Goal: Task Accomplishment & Management: Complete application form

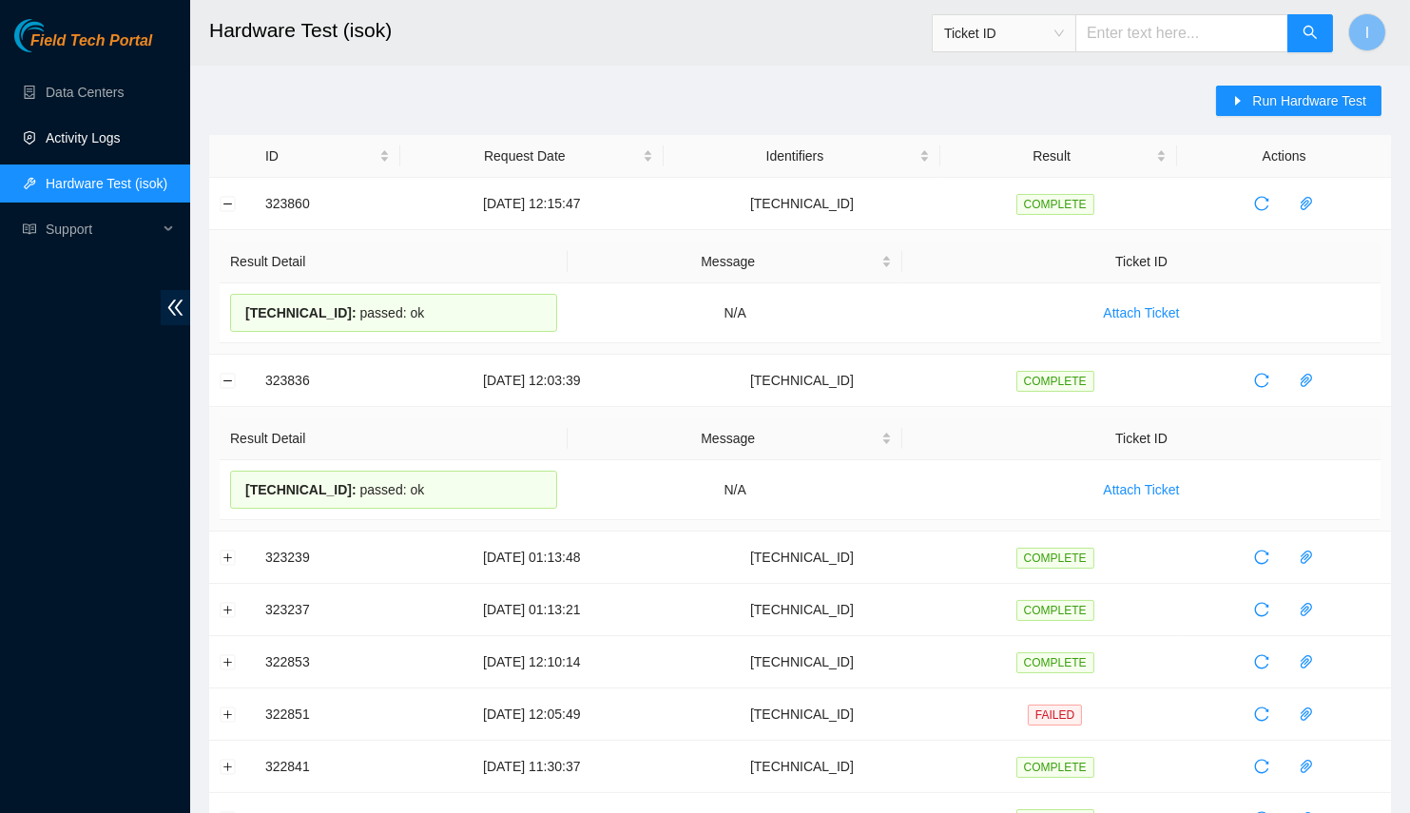
click at [87, 140] on link "Activity Logs" at bounding box center [83, 137] width 75 height 15
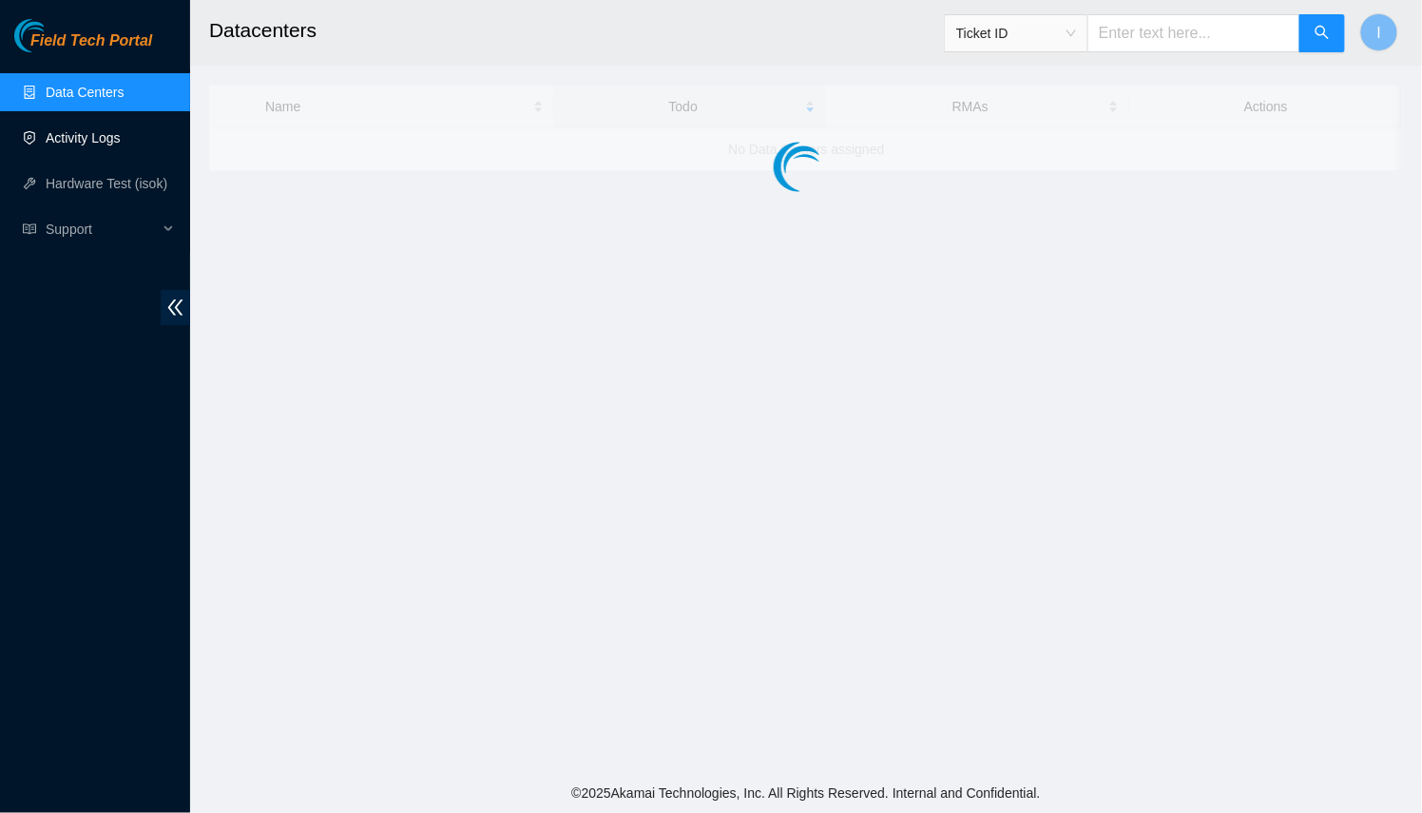
click at [87, 140] on link "Activity Logs" at bounding box center [83, 137] width 75 height 15
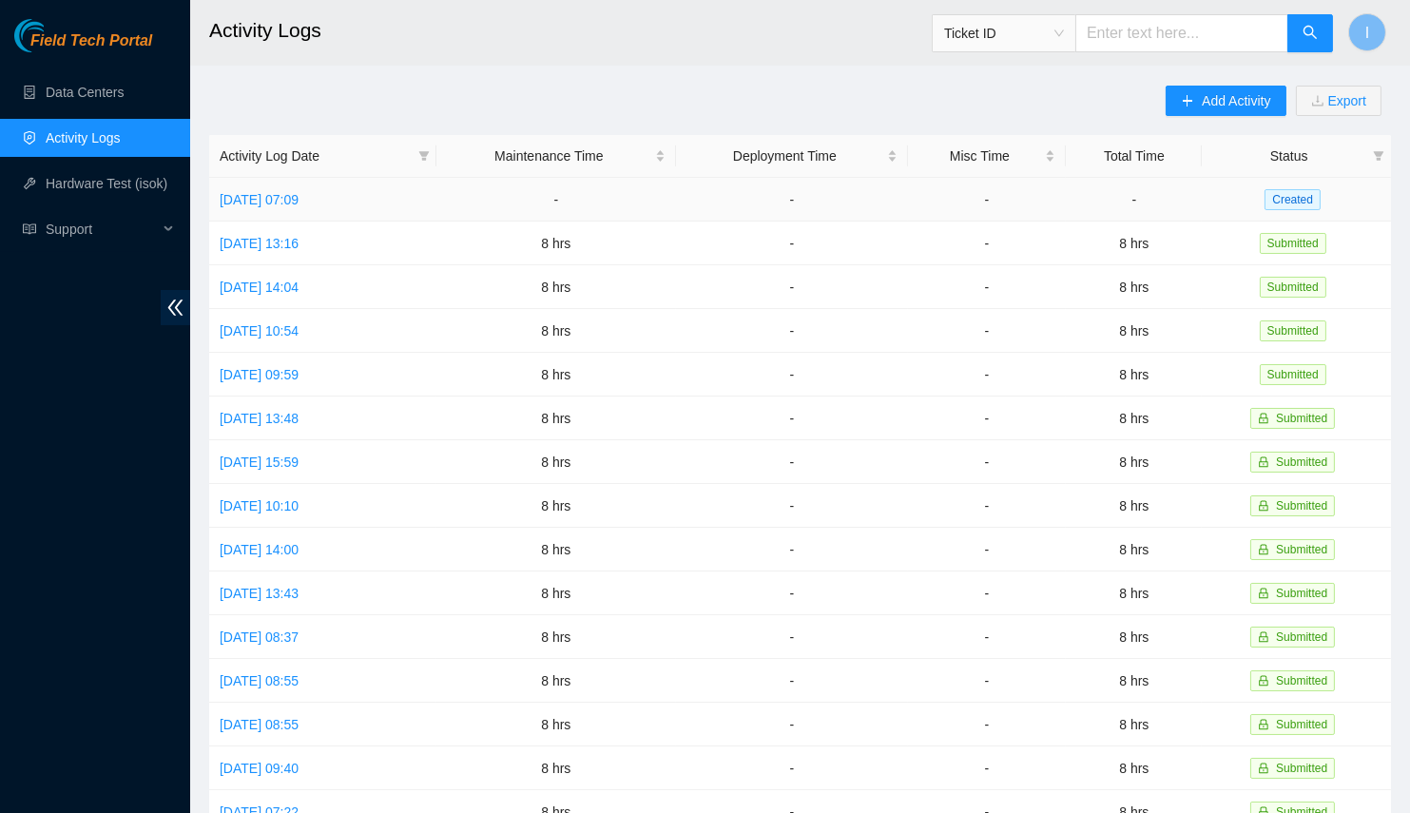
click at [313, 186] on td "Mon, 18 Aug 2025 07:09" at bounding box center [322, 200] width 227 height 44
click at [299, 199] on link "Mon, 18 Aug 2025 07:09" at bounding box center [259, 199] width 79 height 15
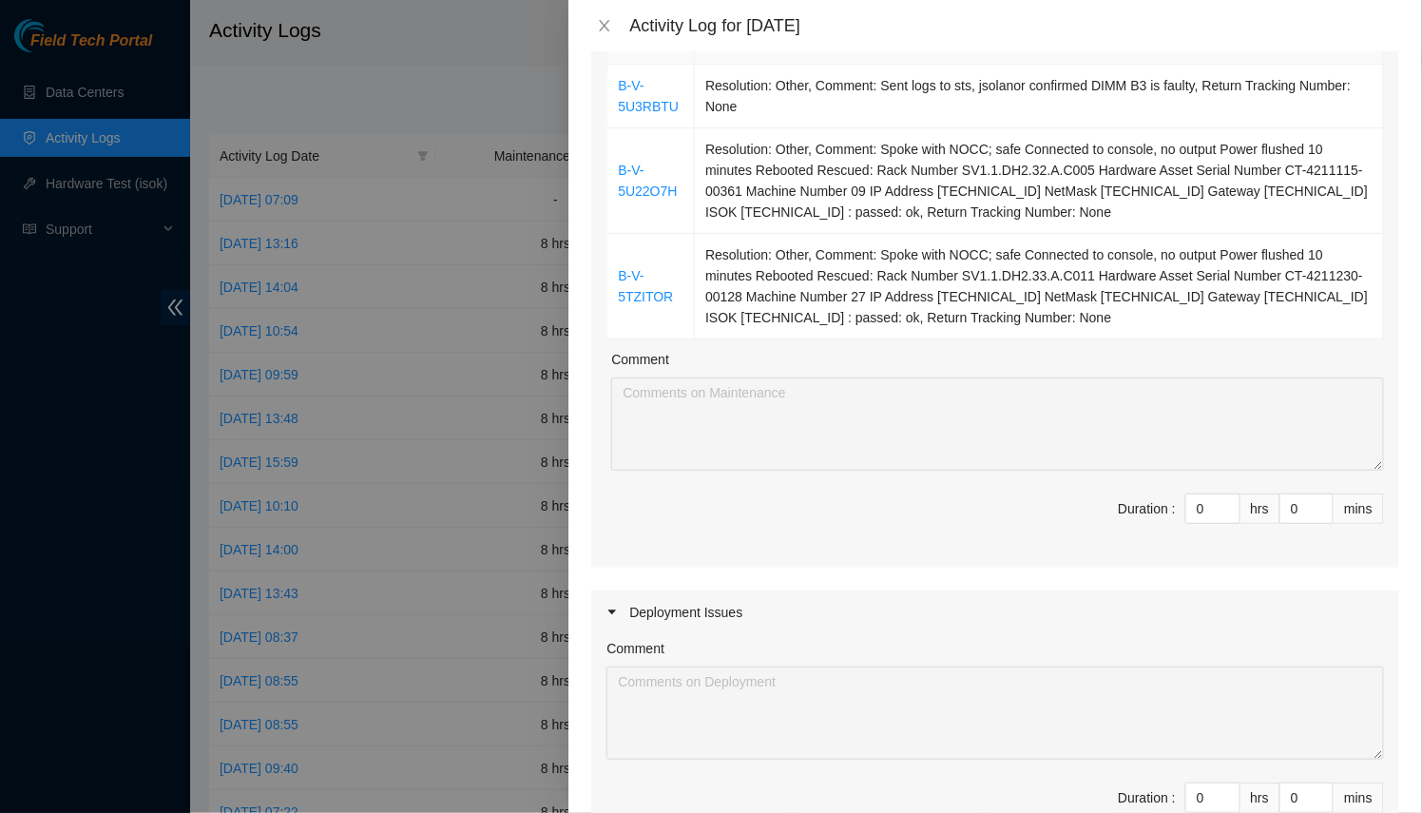
scroll to position [898, 0]
drag, startPoint x: 1113, startPoint y: 472, endPoint x: 915, endPoint y: 461, distance: 199.0
click at [915, 493] on span "Duration : 0 hrs 0 mins" at bounding box center [996, 519] width 778 height 53
type input "8"
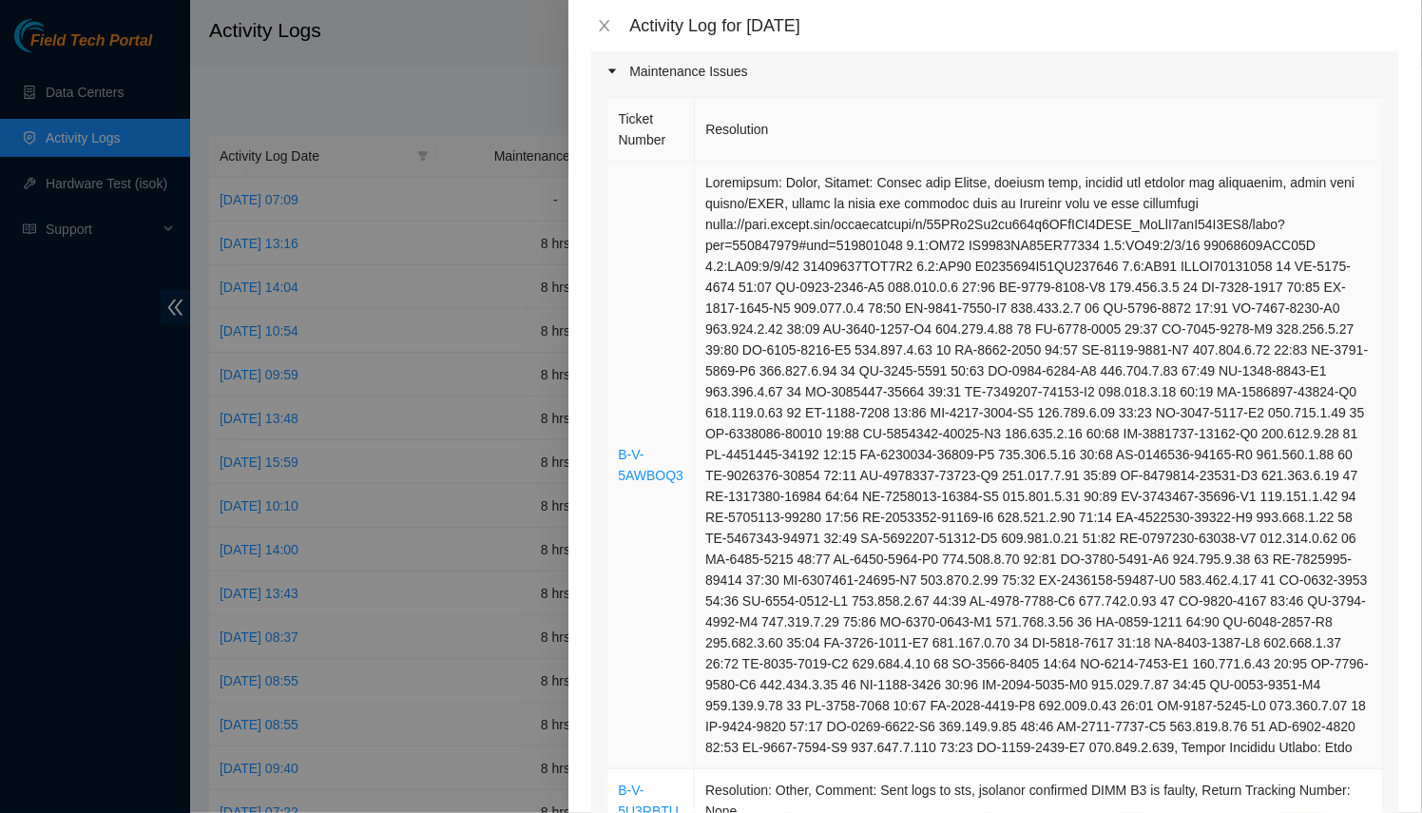
scroll to position [191, 0]
type input "8"
drag, startPoint x: 601, startPoint y: 404, endPoint x: 674, endPoint y: 444, distance: 83.4
click at [674, 444] on div "Ticket Number Resolution B-V-5AWBOQ3 B-V-5U3RBTU Resolution: Other, Comment: Se…" at bounding box center [995, 693] width 808 height 1198
click at [711, 450] on td at bounding box center [1039, 467] width 689 height 608
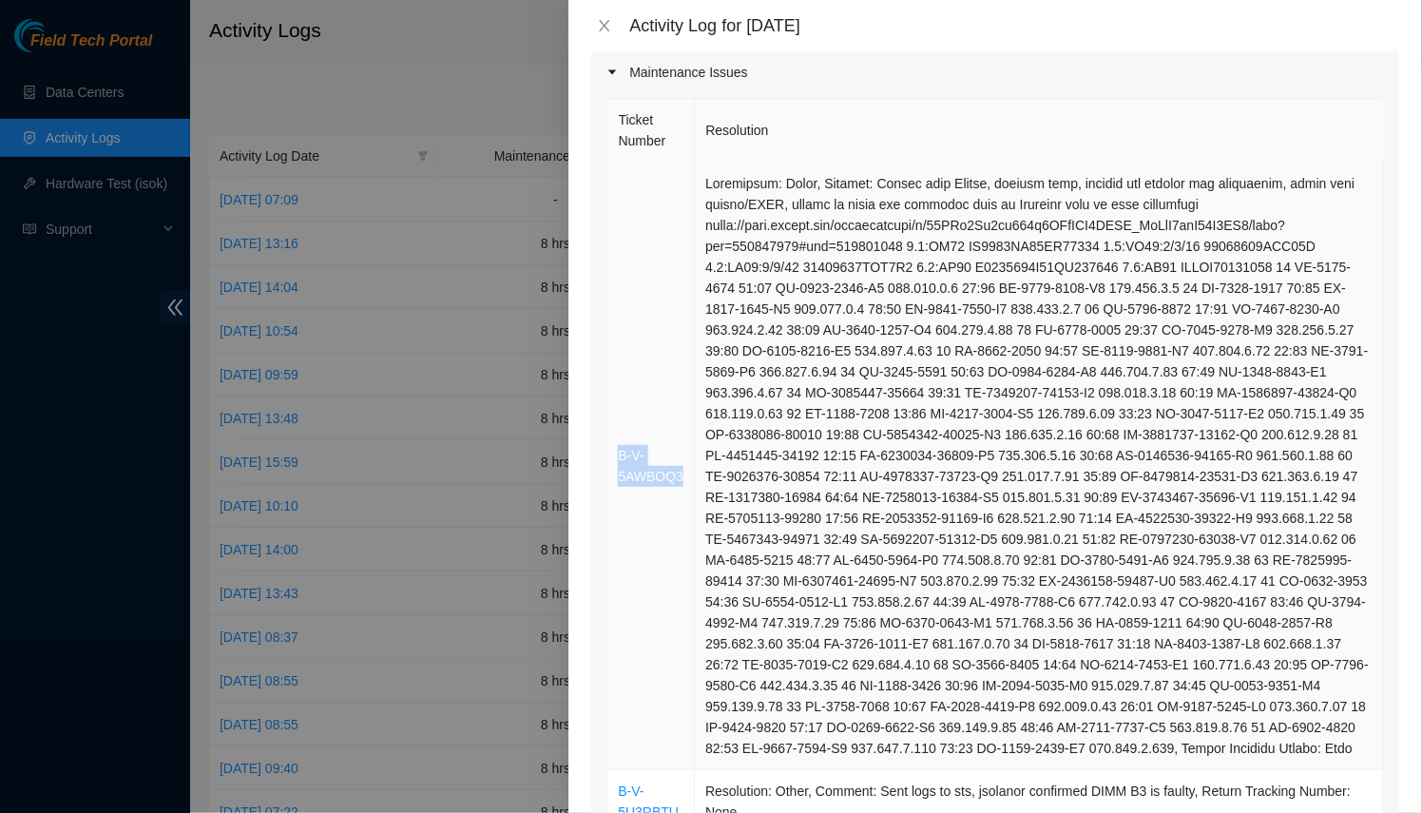
drag, startPoint x: 685, startPoint y: 452, endPoint x: 609, endPoint y: 429, distance: 78.5
click at [609, 429] on td "B-V-5AWBOQ3" at bounding box center [651, 467] width 87 height 608
copy link "B-V-5AWBOQ3"
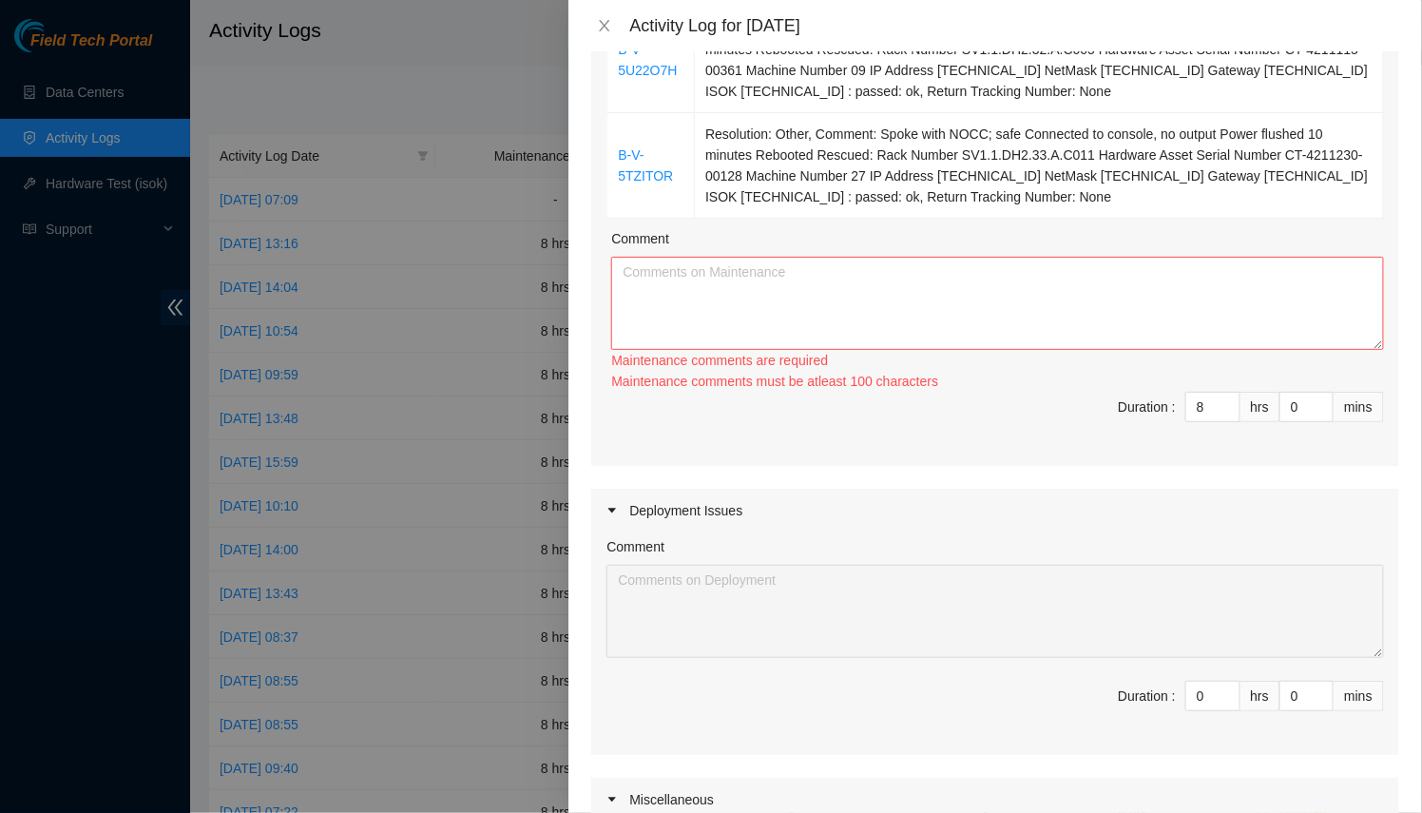
scroll to position [1038, 0]
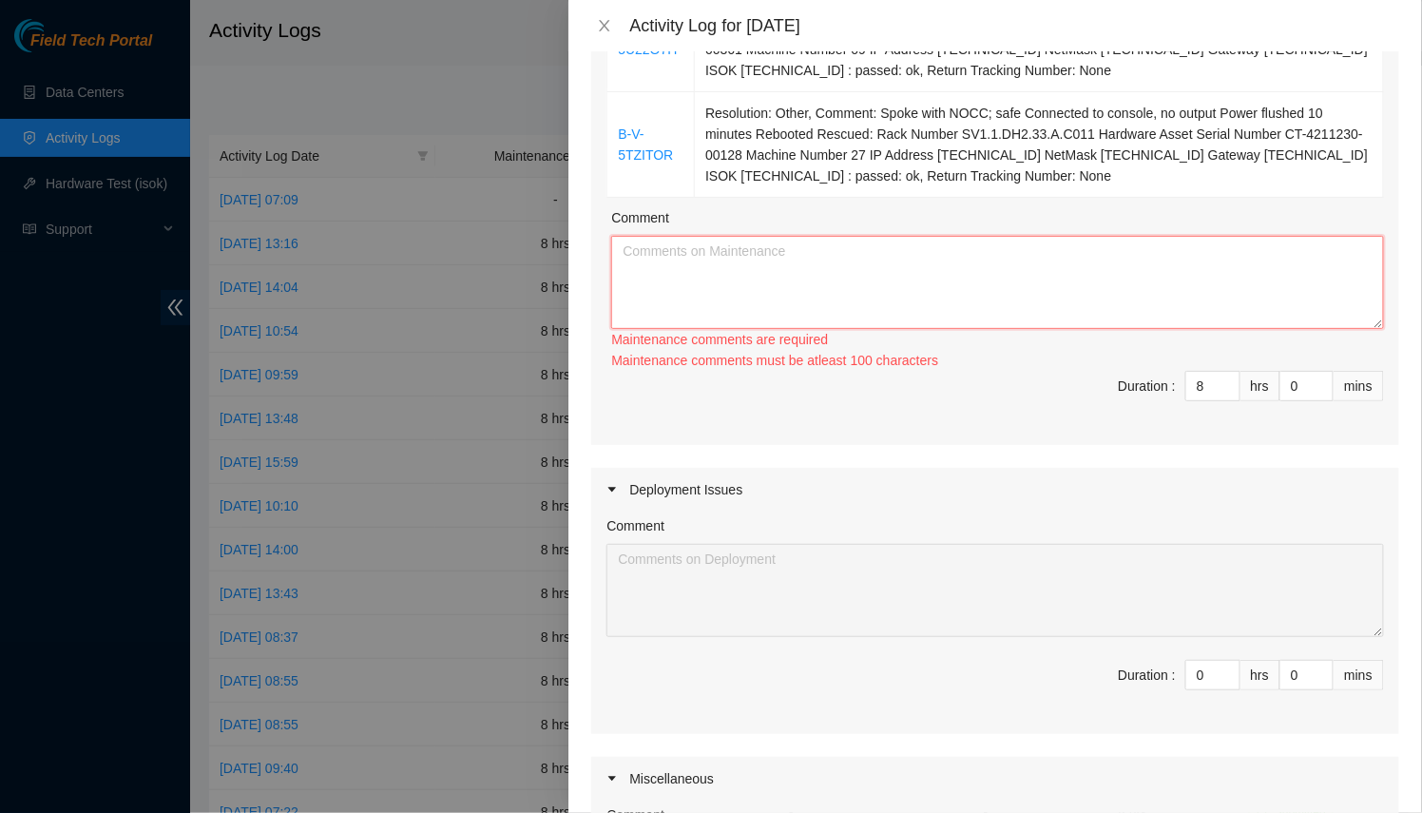
click at [1005, 268] on textarea "Comment" at bounding box center [997, 282] width 773 height 93
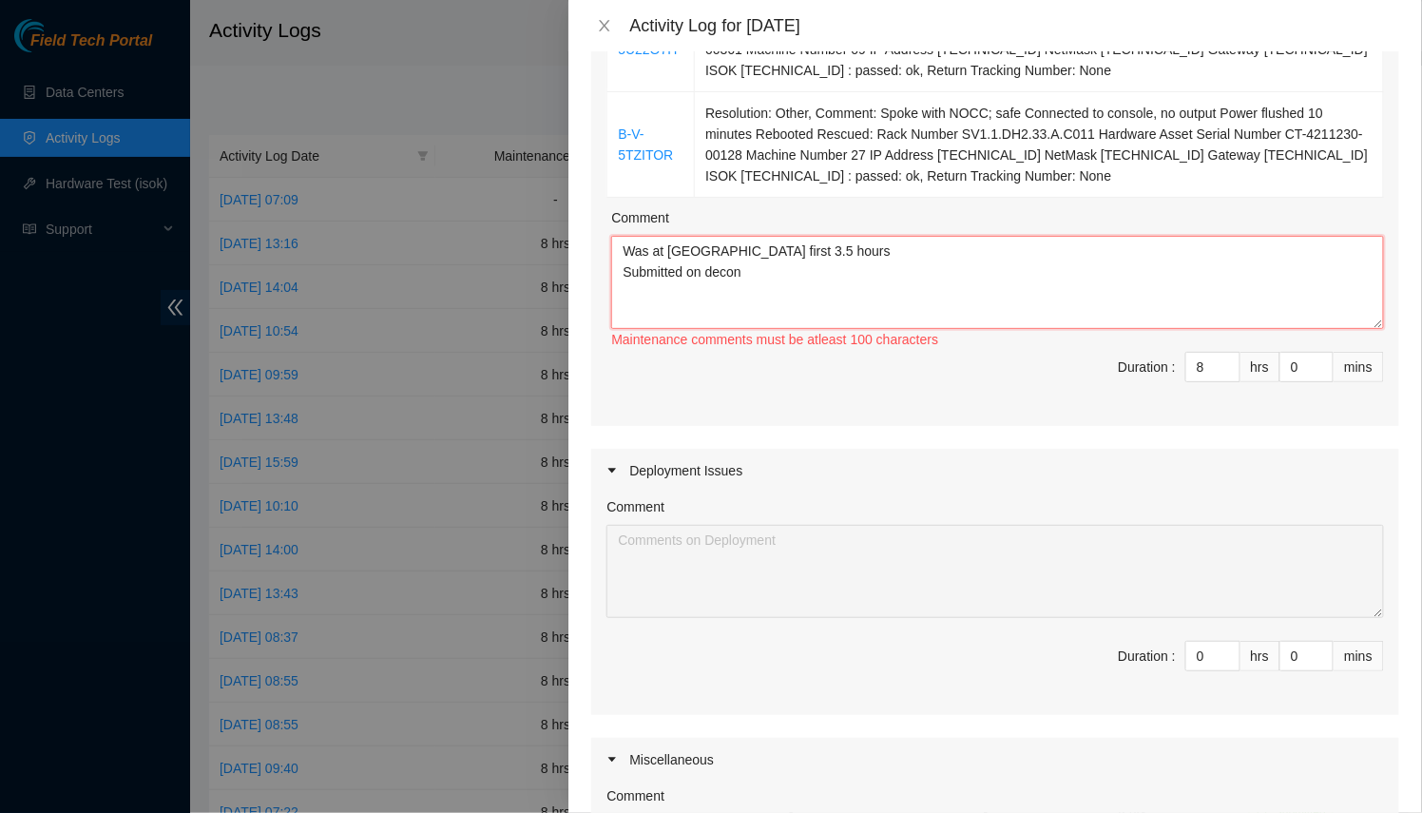
paste textarea "B-V-5AWBOQ3"
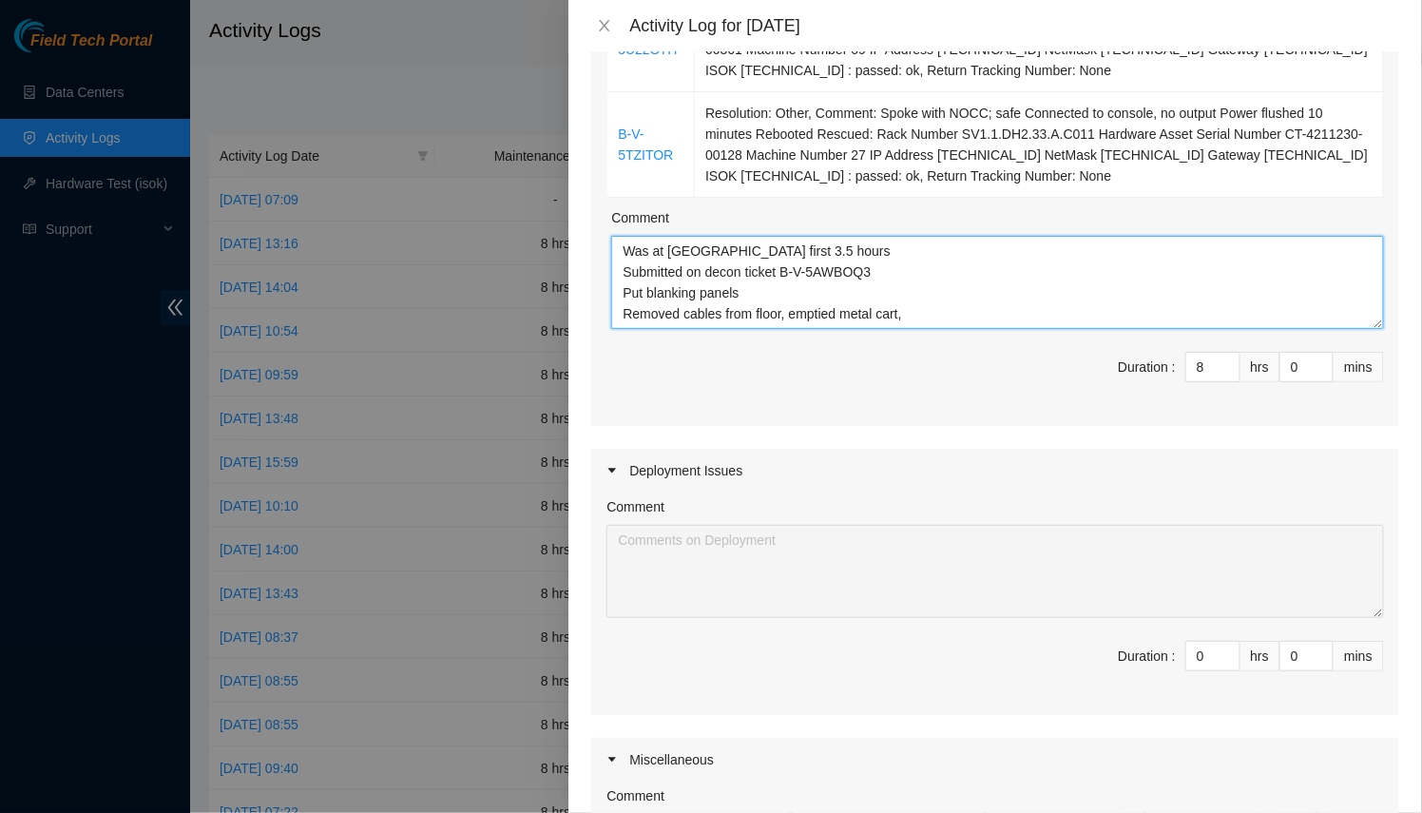
click at [687, 286] on textarea "Was at cyxtera first 3.5 hours Submitted on decon ticket B-V-5AWBOQ3 Put blanki…" at bounding box center [997, 282] width 773 height 93
drag, startPoint x: 687, startPoint y: 286, endPoint x: 768, endPoint y: 288, distance: 80.8
click at [768, 288] on textarea "Was at cyxtera first 3.5 hours Submitted on decon ticket B-V-5AWBOQ3 Put blanki…" at bounding box center [997, 282] width 773 height 93
click at [939, 295] on textarea "Was at cyxtera first 3.5 hours Submitted on decon ticket B-V-5AWBOQ3 Put blanki…" at bounding box center [997, 282] width 773 height 93
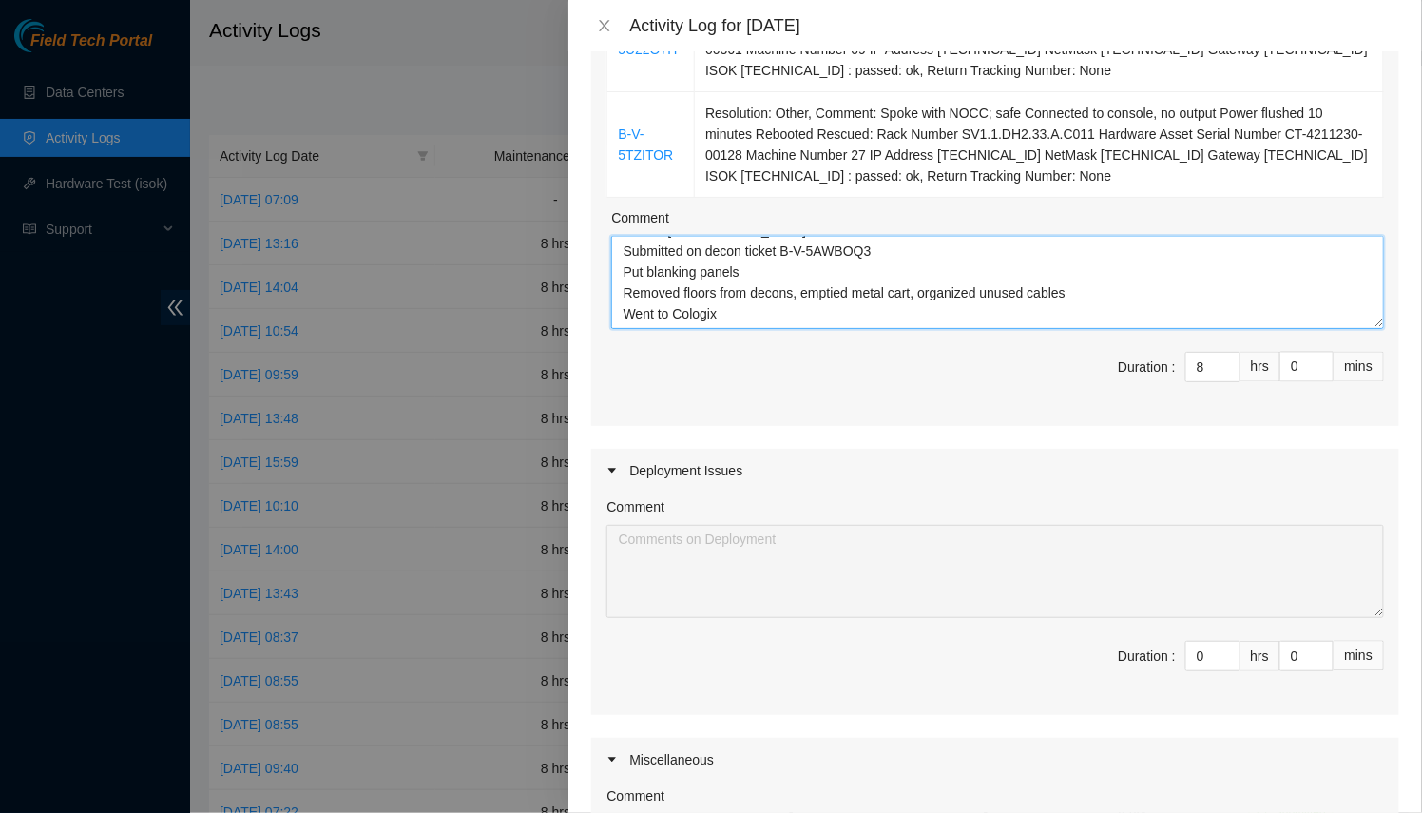
click at [914, 280] on textarea "Was at cyxtera first 3.5 hours Submitted on decon ticket B-V-5AWBOQ3 Put blanki…" at bounding box center [997, 282] width 773 height 93
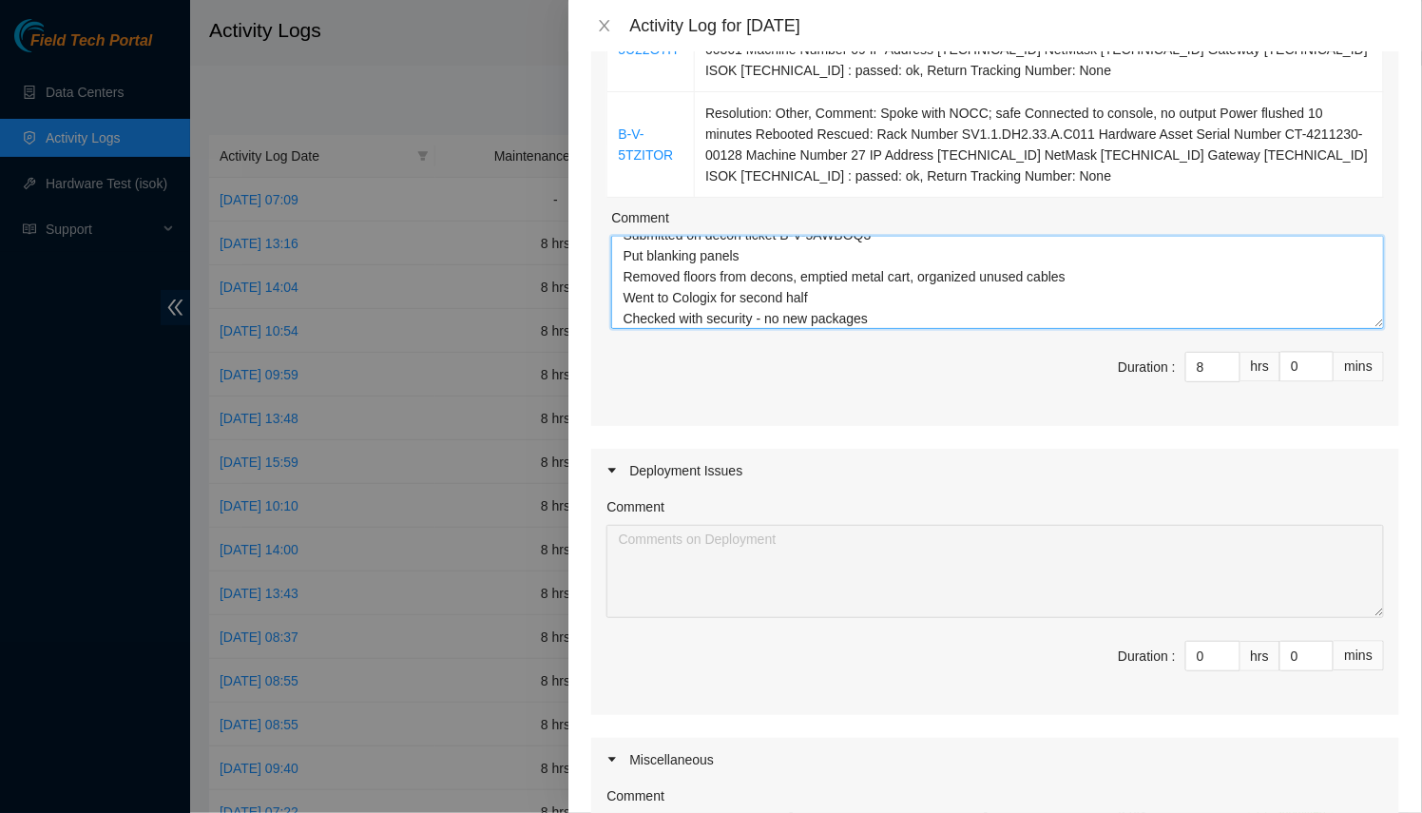
scroll to position [0, 0]
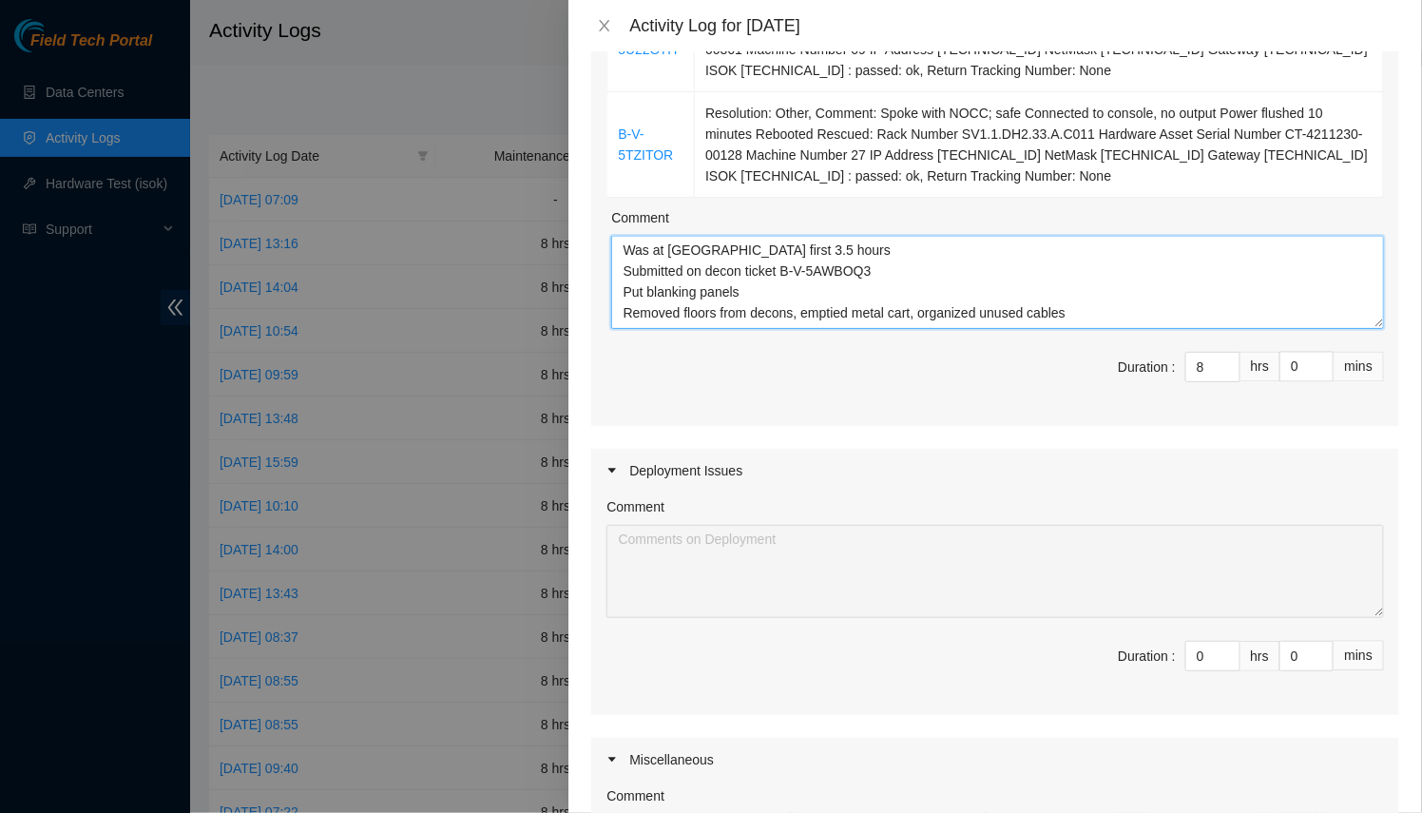
drag, startPoint x: 1371, startPoint y: 290, endPoint x: 1287, endPoint y: 547, distance: 270.0
click at [1287, 329] on textarea "Was at cyxtera first 3.5 hours Submitted on decon ticket B-V-5AWBOQ3 Put blanki…" at bounding box center [997, 282] width 773 height 93
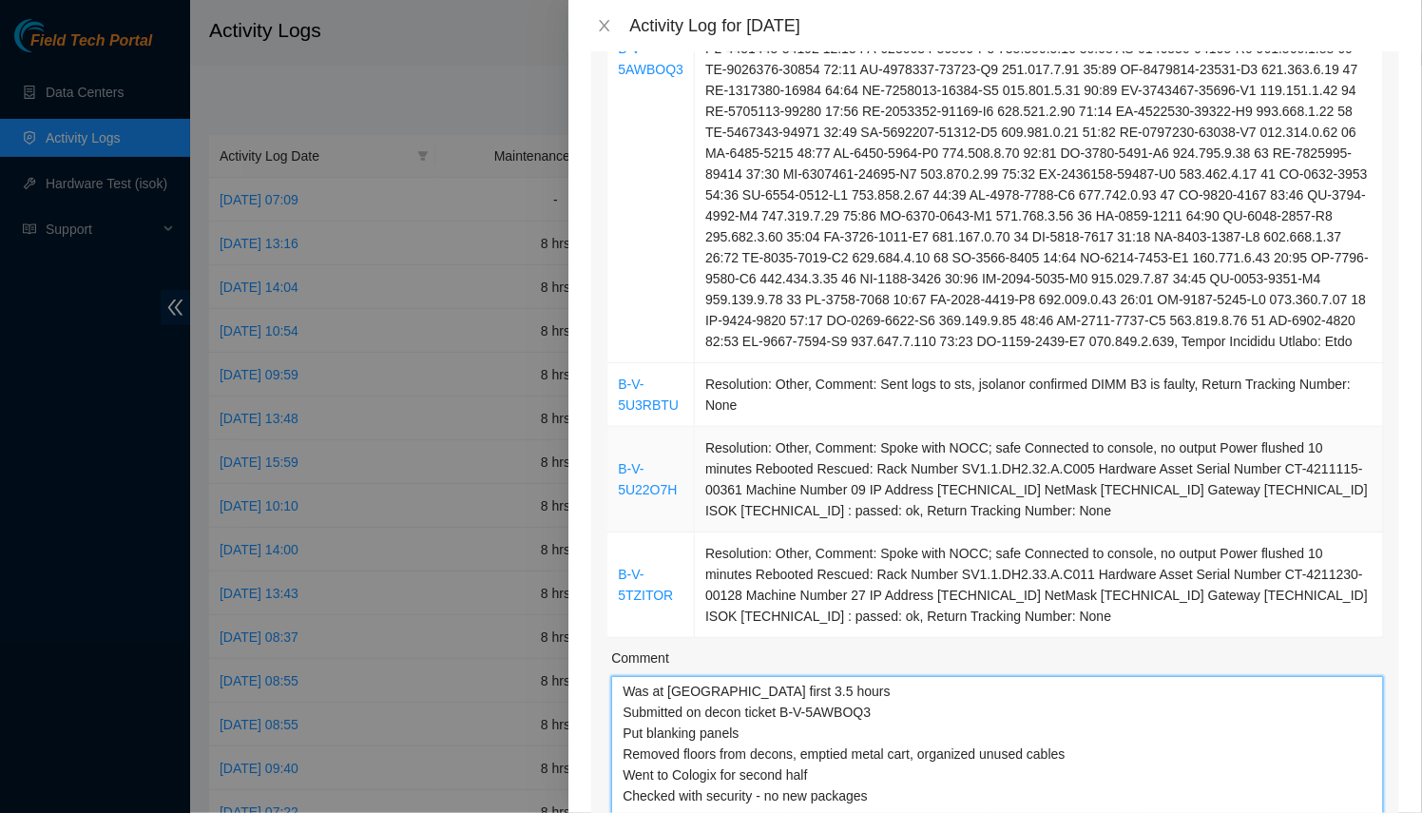
scroll to position [596, 0]
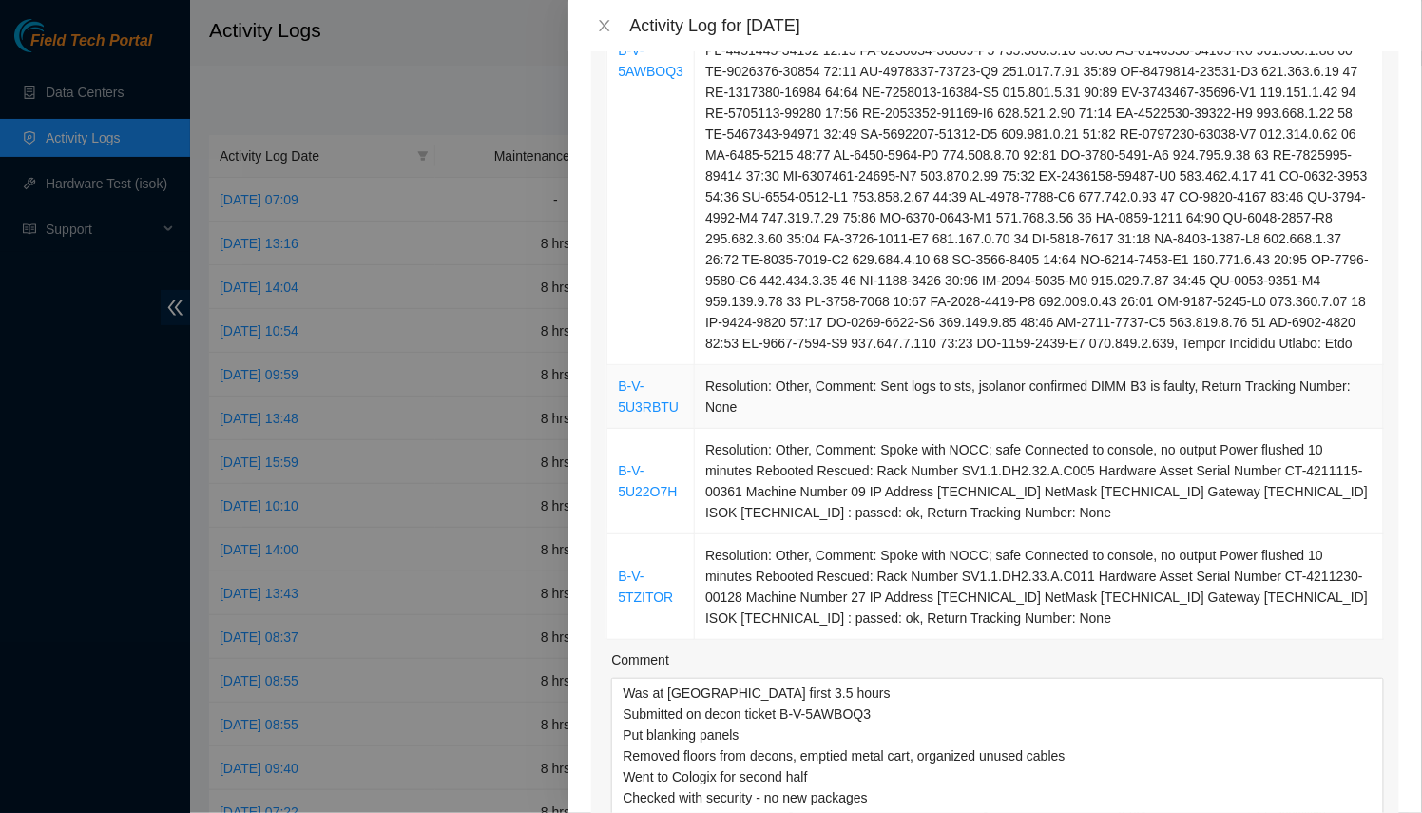
drag, startPoint x: 1089, startPoint y: 589, endPoint x: 609, endPoint y: 347, distance: 537.5
click at [609, 347] on tbody "B-V-5AWBOQ3 B-V-5U3RBTU Resolution: Other, Comment: Sent logs to sts, jsolanor …" at bounding box center [996, 199] width 777 height 882
copy tbody "B-V-5U3RBTU Resolution: Other, Comment: Sent logs to sts, jsolanor confirmed DI…"
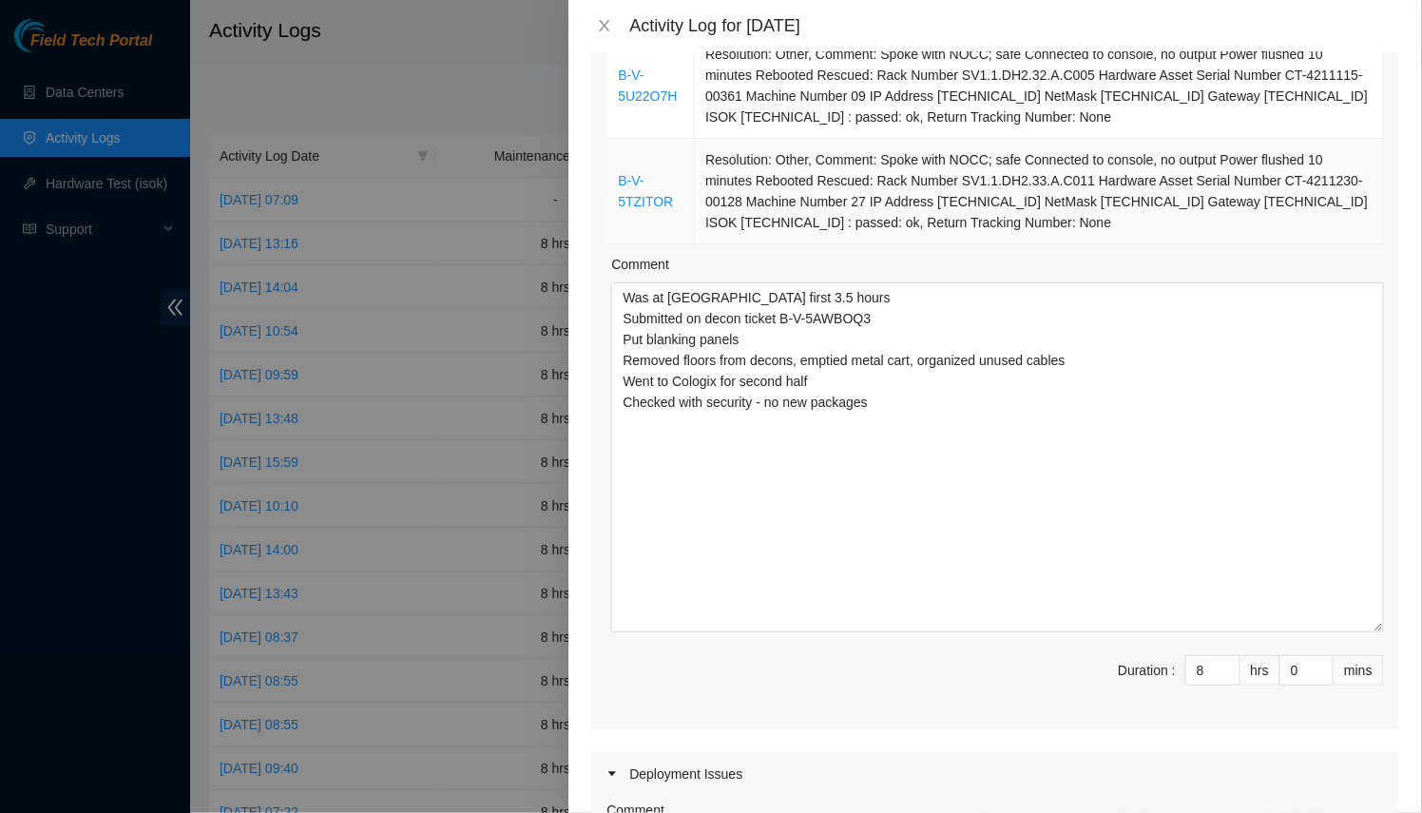
scroll to position [997, 0]
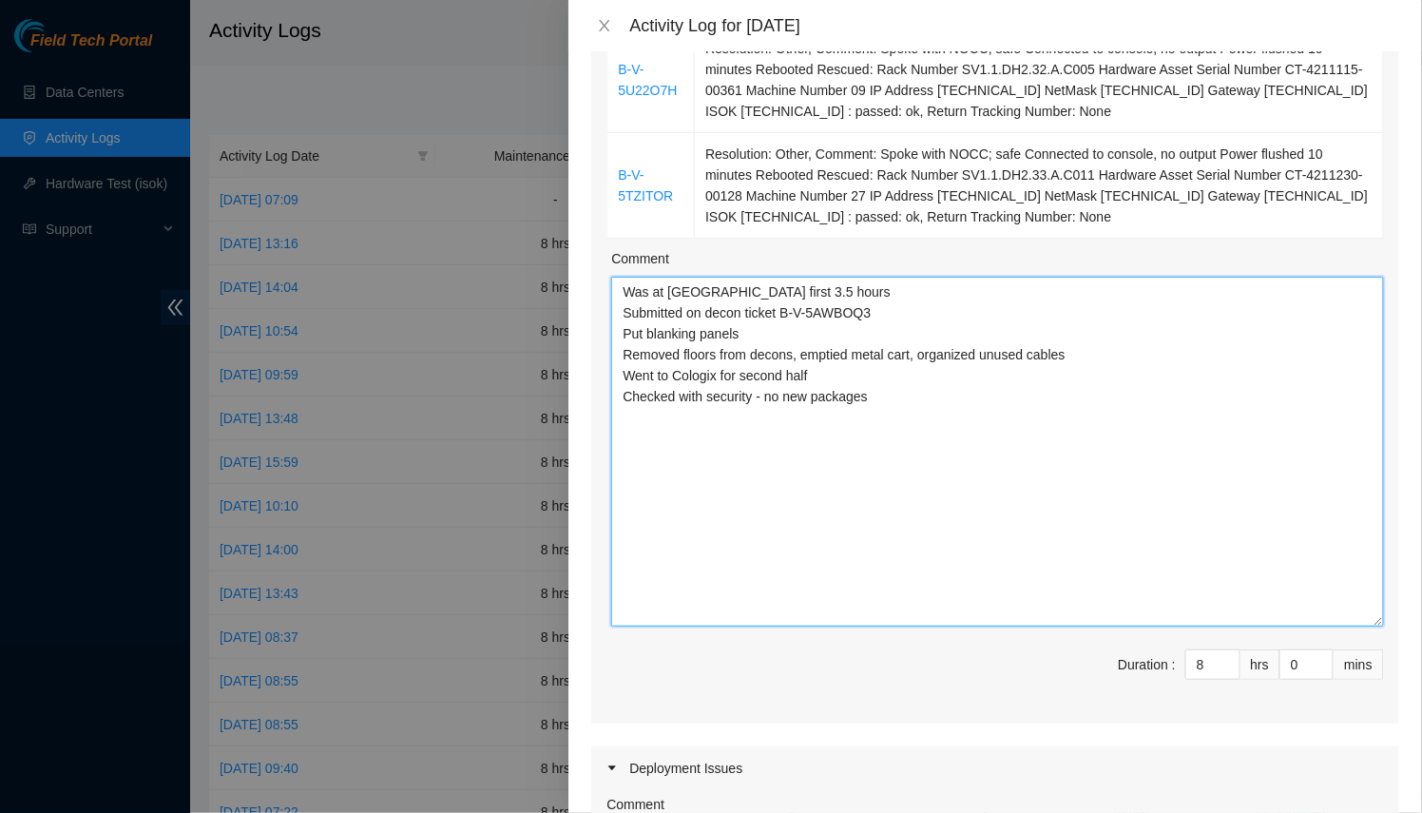
click at [982, 490] on textarea "Was at cyxtera first 3.5 hours Submitted on decon ticket B-V-5AWBOQ3 Put blanki…" at bounding box center [997, 452] width 773 height 350
paste textarea "B-V-5U3RBTU Resolution: Other, Comment: Sent logs to sts, jsolanor confirmed DI…"
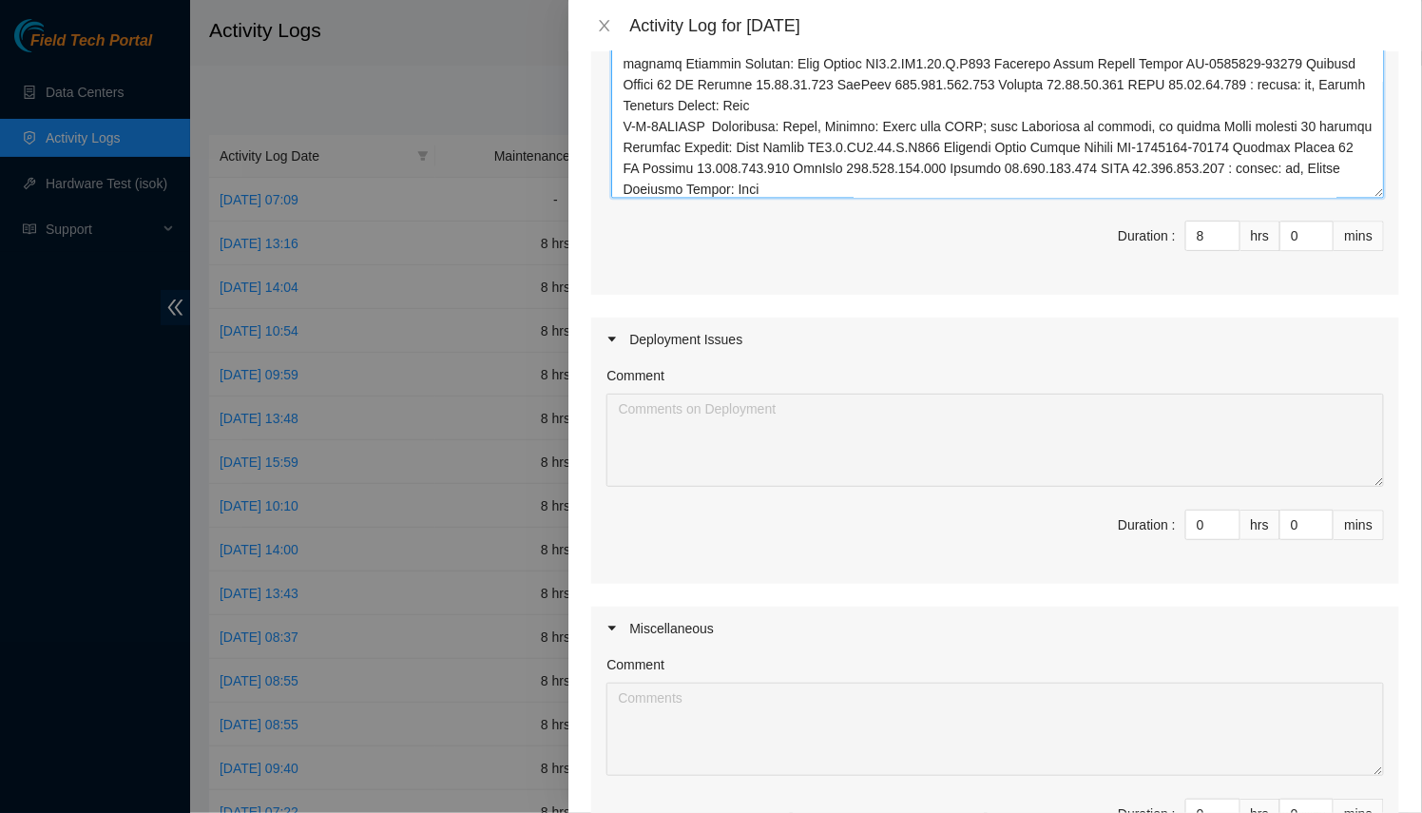
scroll to position [1659, 0]
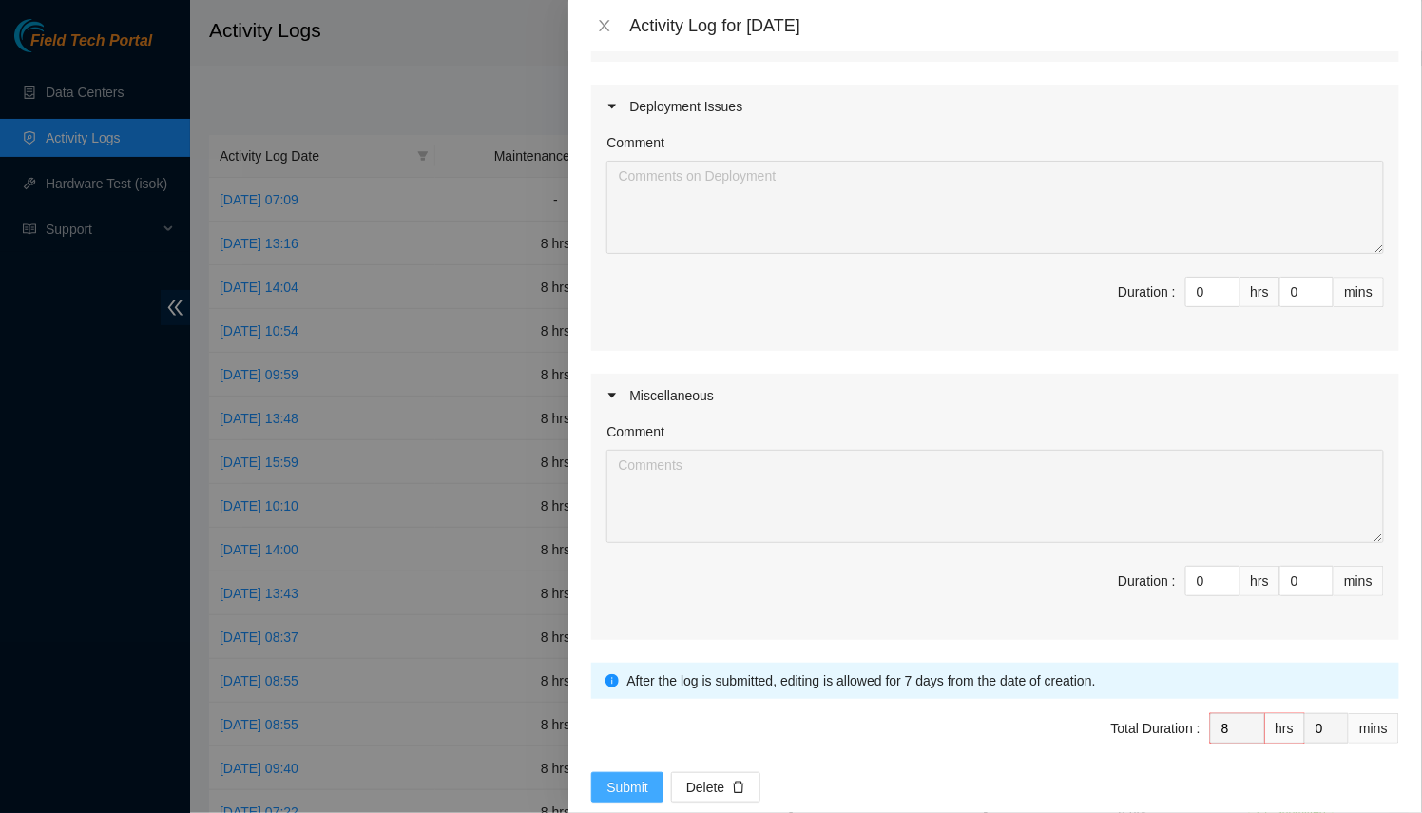
type textarea "Was at cyxtera first 3.5 hours Submitted on decon ticket B-V-5AWBOQ3 Put blanki…"
click at [609, 777] on span "Submit" at bounding box center [628, 787] width 42 height 21
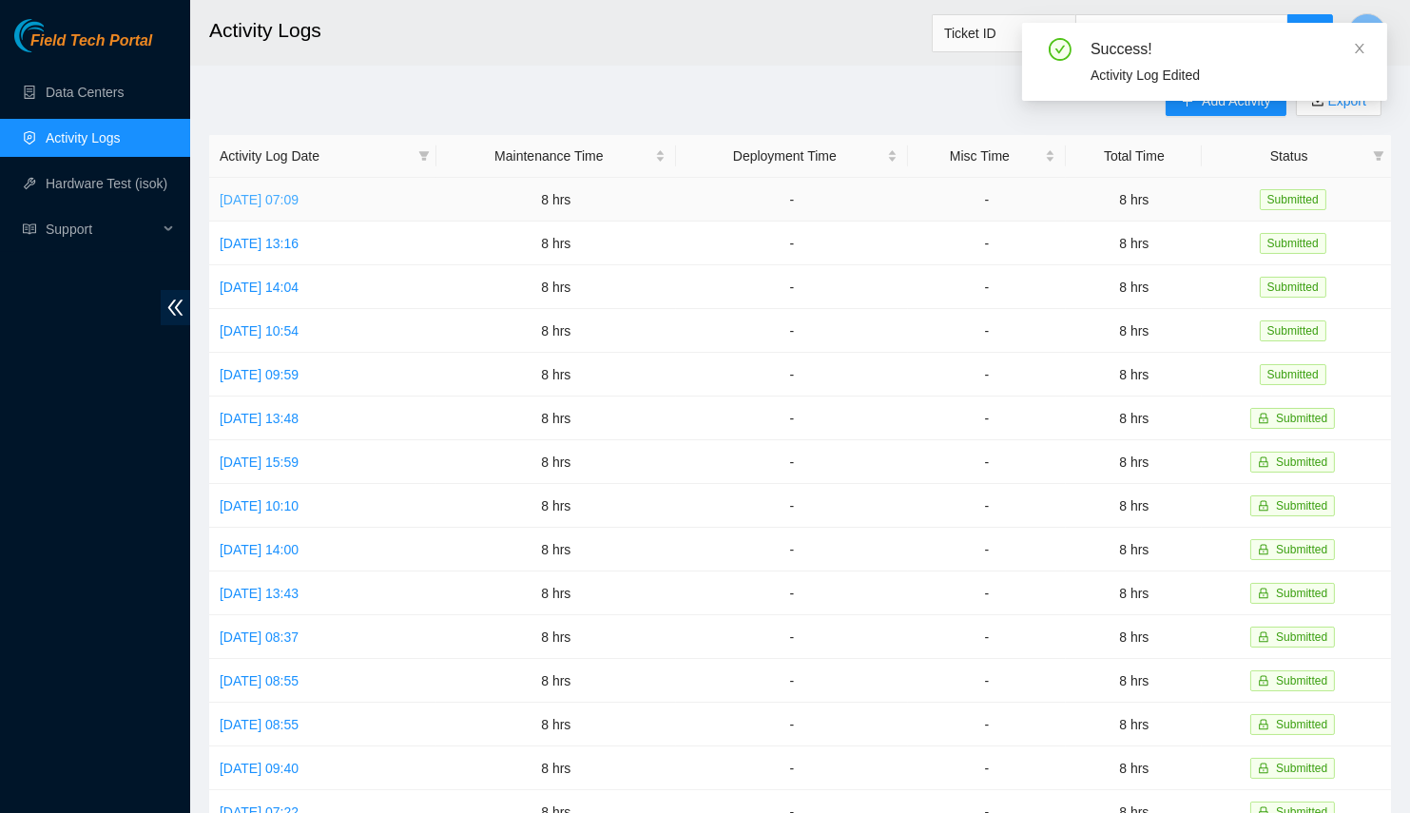
click at [299, 196] on link "Mon, 18 Aug 2025 07:09" at bounding box center [259, 199] width 79 height 15
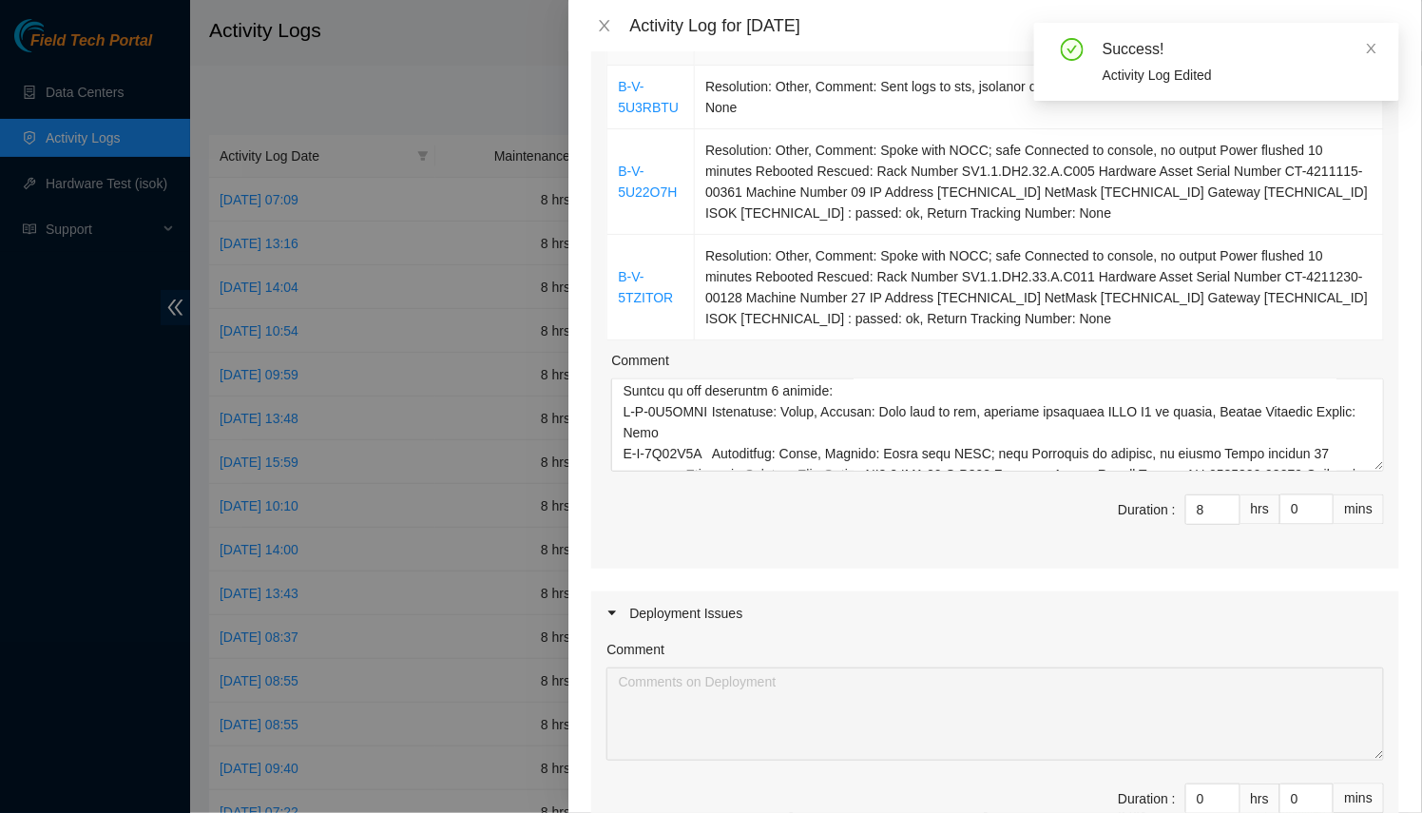
scroll to position [0, 0]
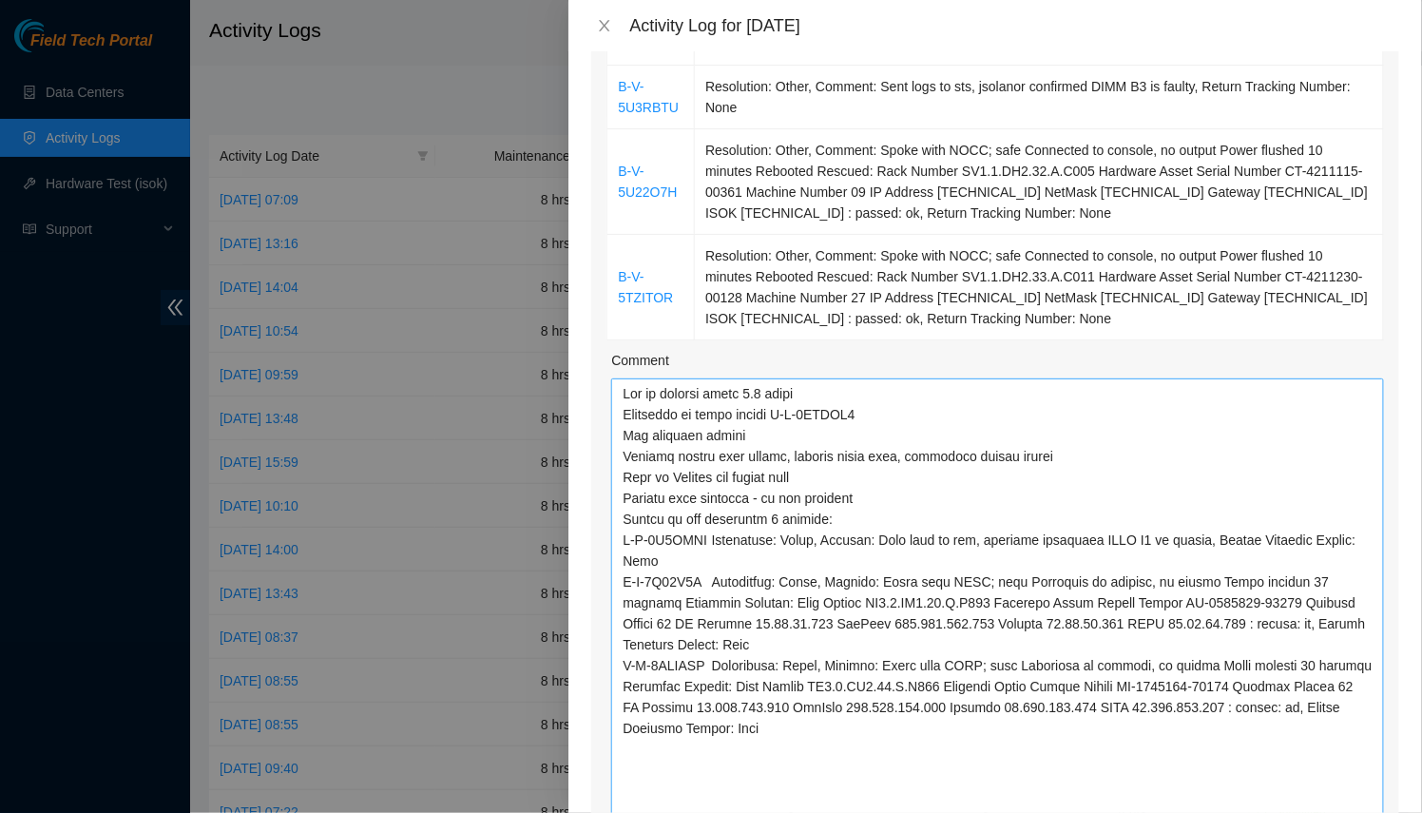
drag, startPoint x: 1369, startPoint y: 435, endPoint x: 1297, endPoint y: 813, distance: 384.3
click at [1297, 812] on textarea "Comment" at bounding box center [997, 613] width 773 height 470
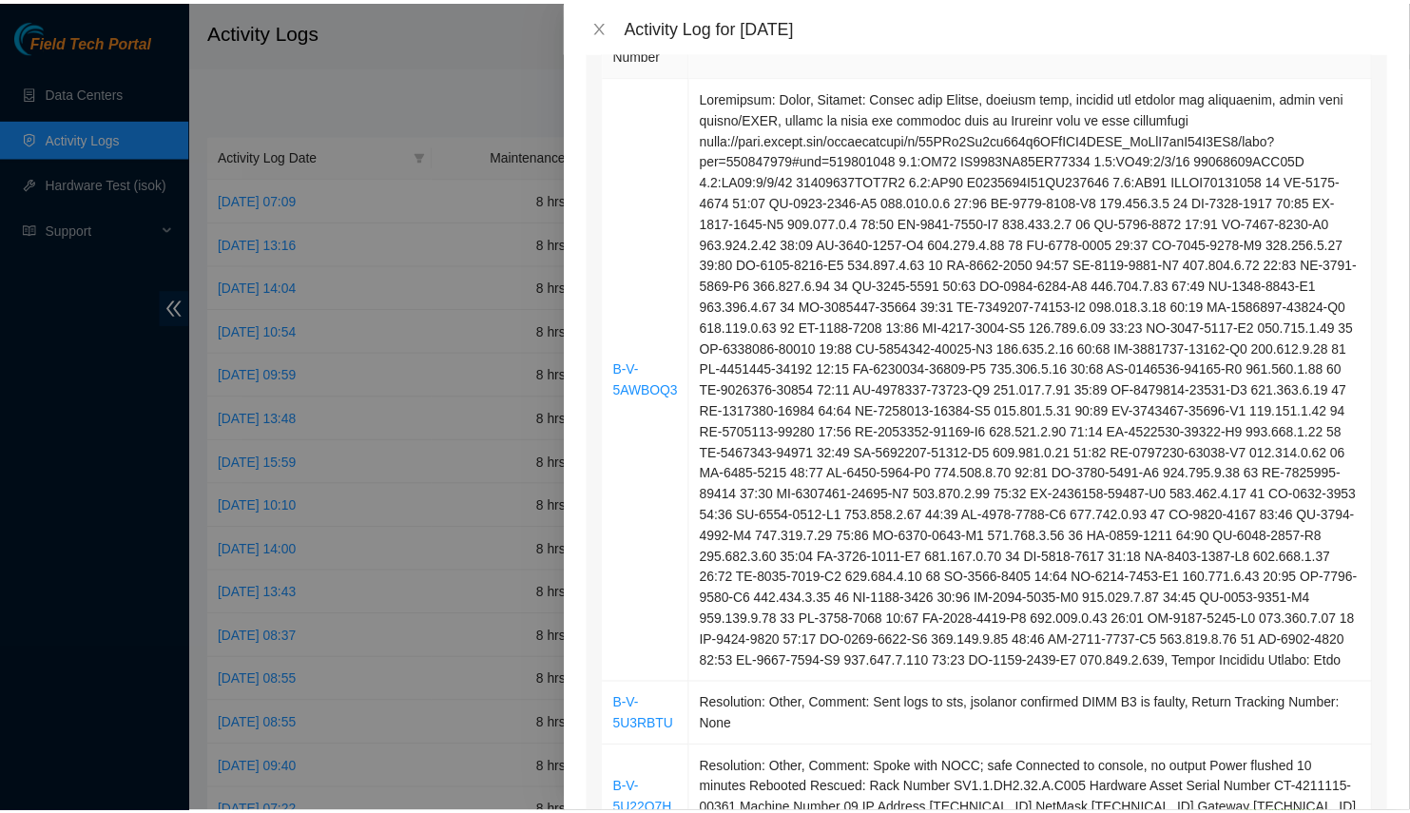
scroll to position [14, 0]
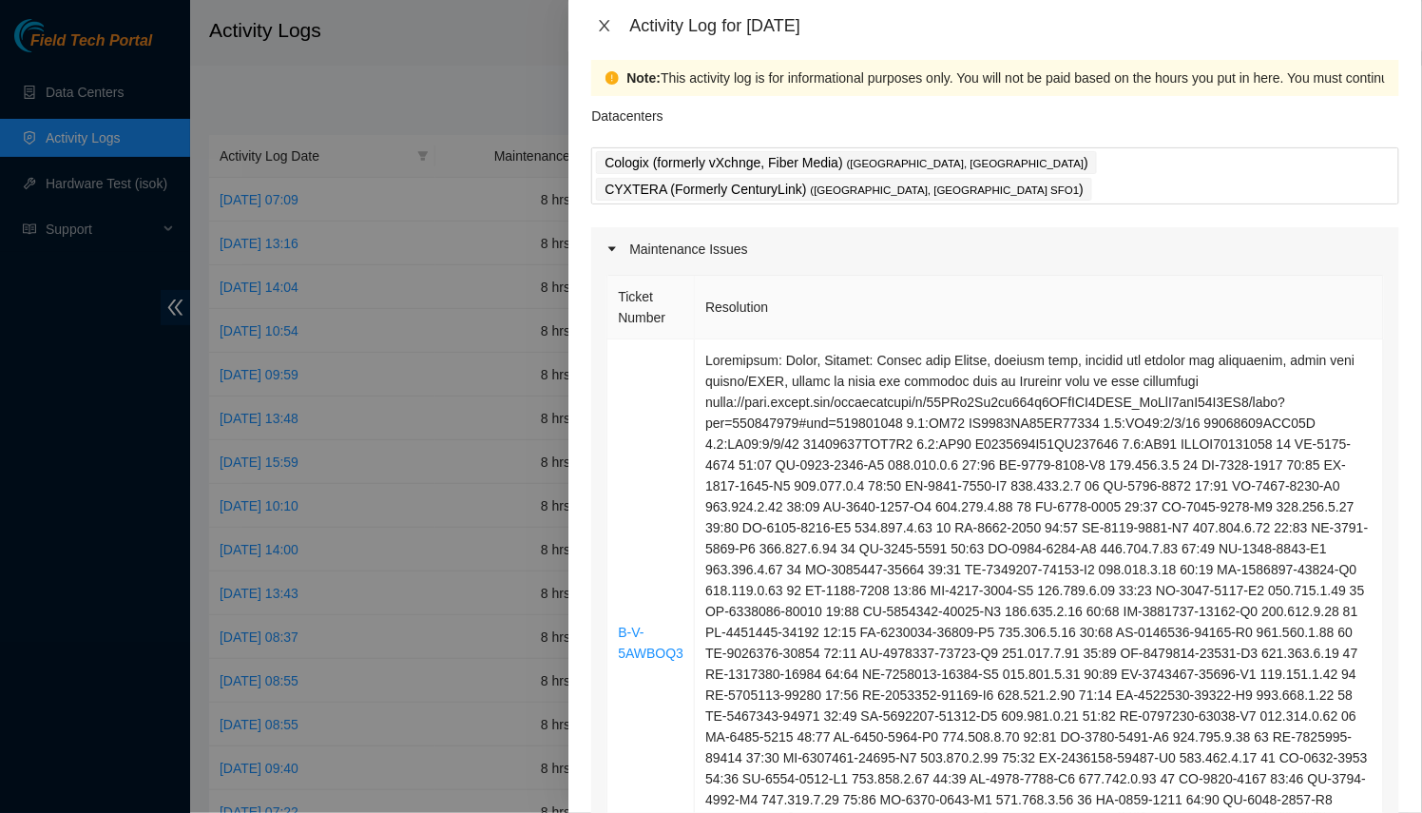
click at [609, 30] on icon "close" at bounding box center [605, 25] width 10 height 11
